Goal: Information Seeking & Learning: Check status

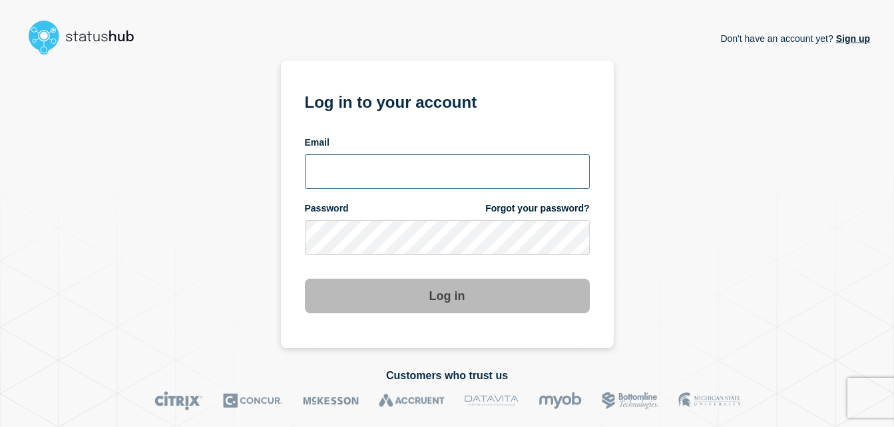
type input "chris.slater@kocho.co.uk"
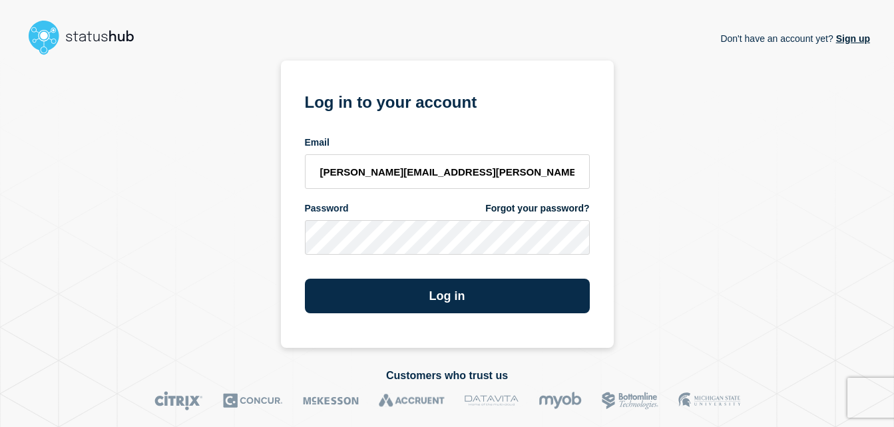
click at [726, 220] on div "Don't have an account yet? Sign up Log in to your account Email chris.slater@ko…" at bounding box center [447, 205] width 846 height 288
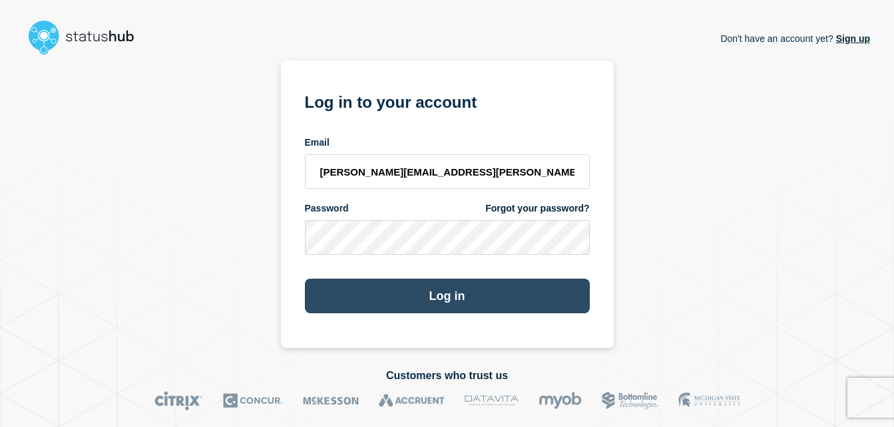
click at [450, 290] on button "Log in" at bounding box center [447, 296] width 285 height 35
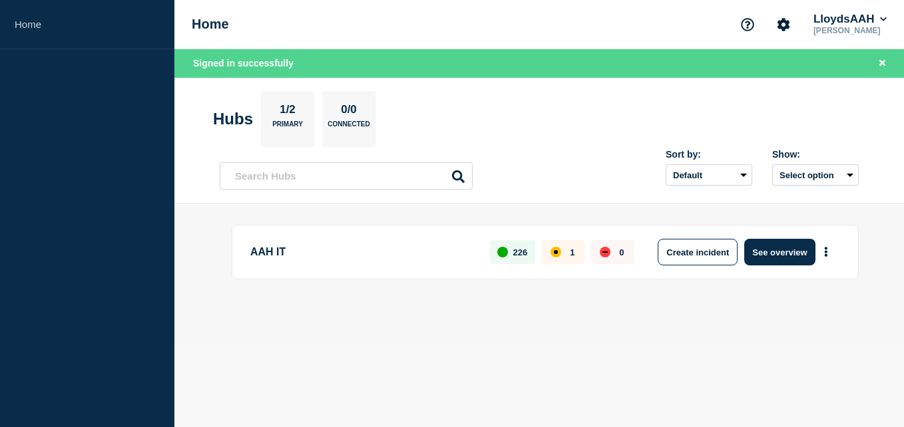
click at [605, 388] on body "Home Home LloydsAAH [PERSON_NAME] Signed in successfully Hubs 1/2 Primary 0/0 C…" at bounding box center [452, 213] width 904 height 427
click at [772, 248] on button "See overview" at bounding box center [779, 252] width 71 height 27
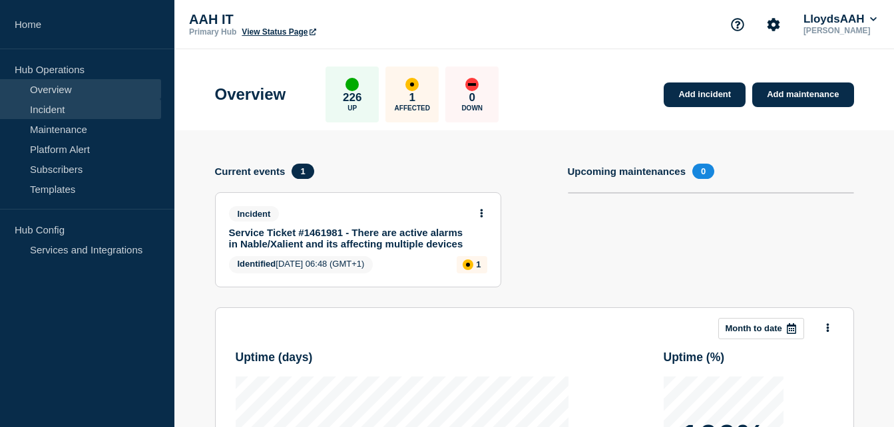
click at [82, 108] on link "Incident" at bounding box center [80, 109] width 161 height 20
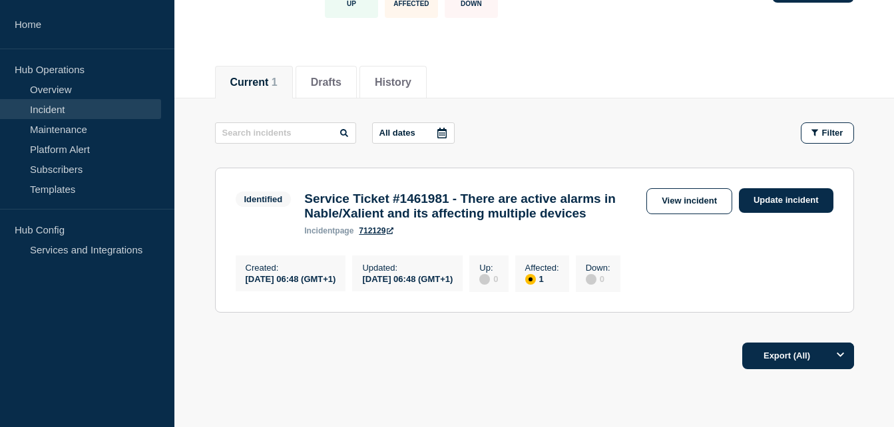
scroll to position [197, 0]
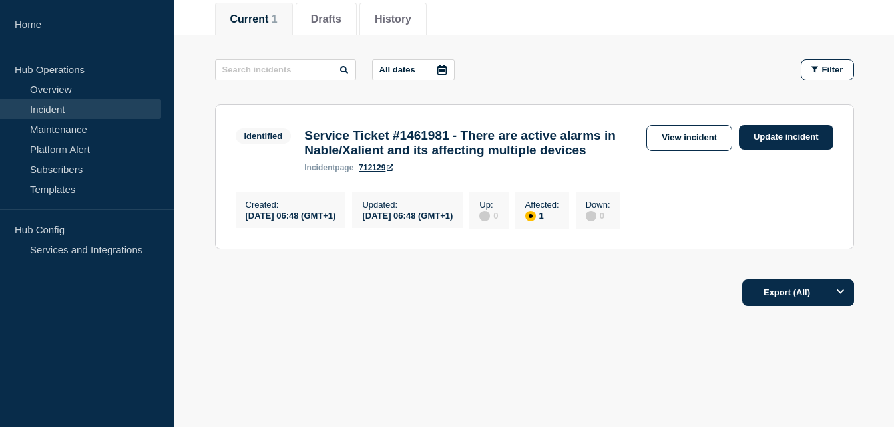
click at [461, 128] on h3 "Service Ticket #1461981 - There are active alarms in Nable/Xalient and its affe…" at bounding box center [471, 142] width 335 height 29
click at [692, 125] on link "View incident" at bounding box center [689, 138] width 86 height 26
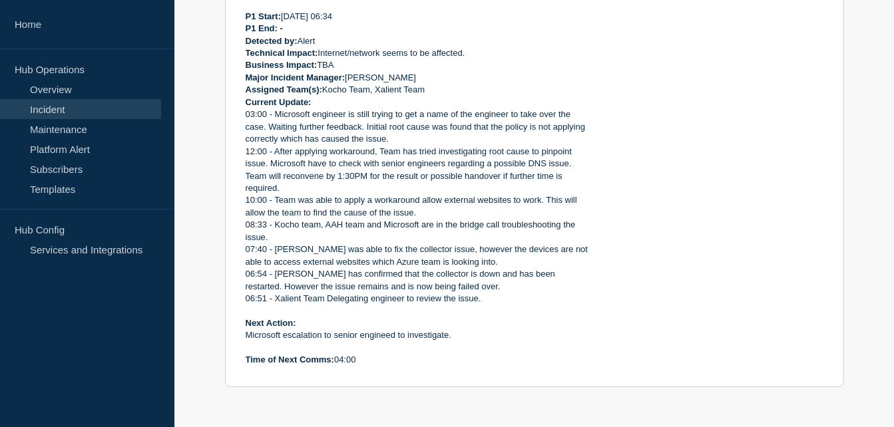
scroll to position [486, 0]
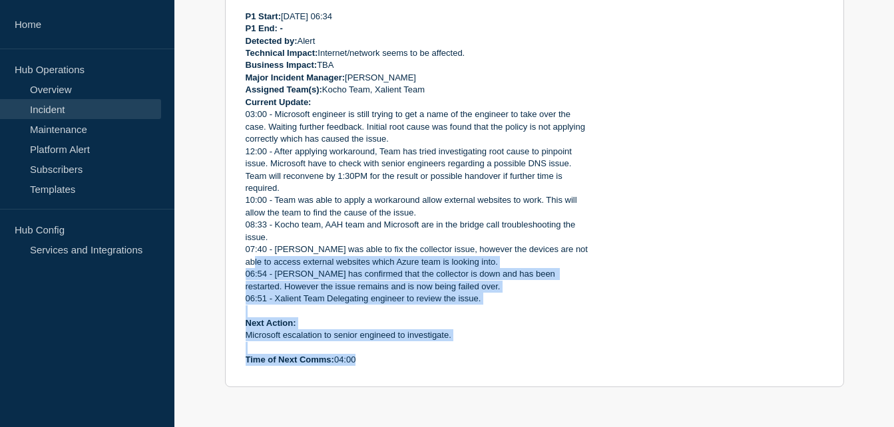
drag, startPoint x: 360, startPoint y: 362, endPoint x: 247, endPoint y: 257, distance: 154.5
click at [247, 257] on div "Incident Number: #1461981 Customer/Business Area Affected: AAH ALL Incident det…" at bounding box center [417, 146] width 343 height 442
